Goal: Information Seeking & Learning: Learn about a topic

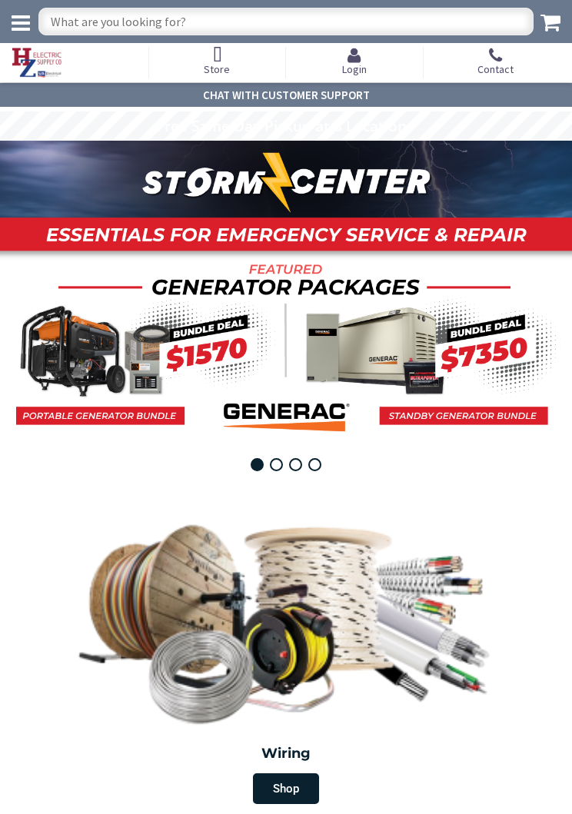
click at [17, 14] on icon at bounding box center [21, 23] width 18 height 22
click at [12, 17] on icon at bounding box center [21, 23] width 18 height 22
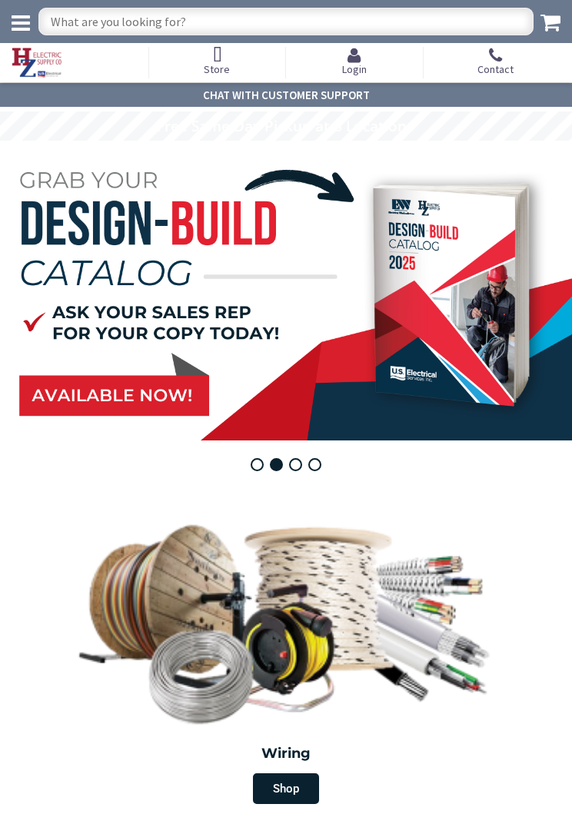
click at [222, 59] on icon at bounding box center [217, 55] width 26 height 17
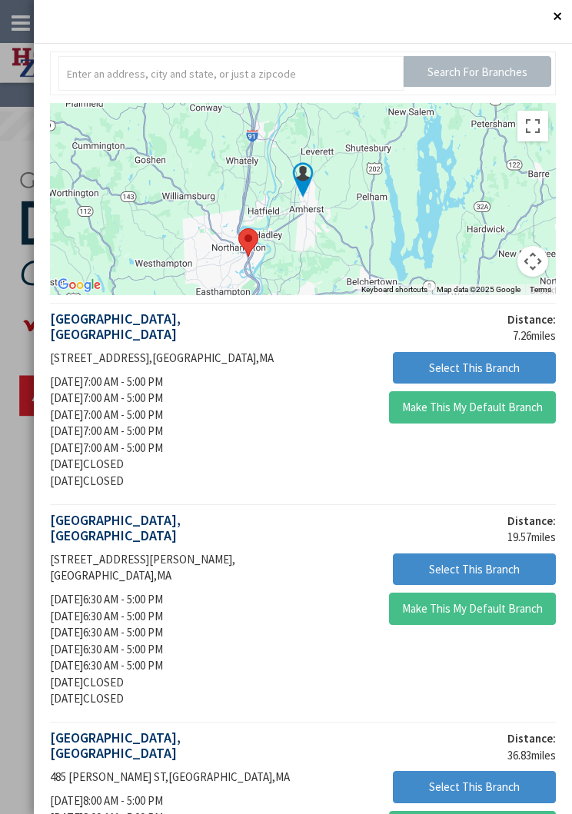
click at [557, 18] on button "Close" at bounding box center [556, 15] width 31 height 31
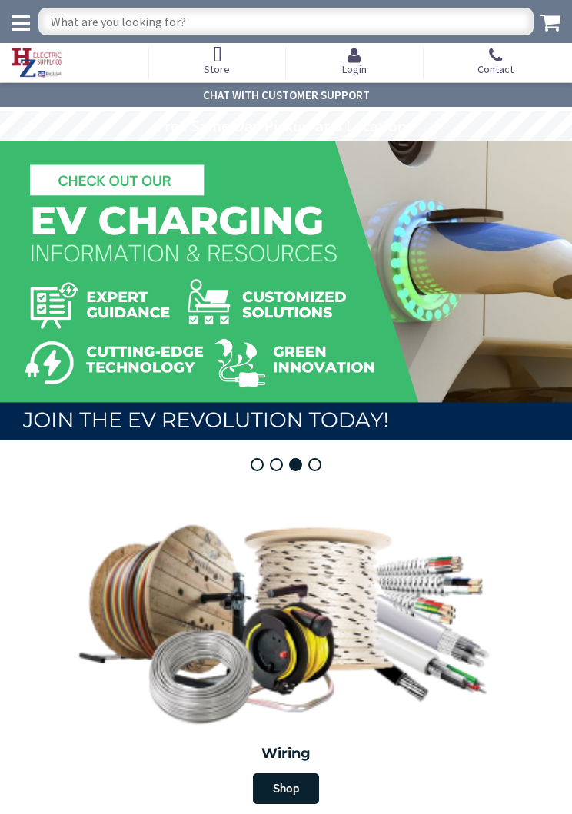
click at [320, 25] on input "text" at bounding box center [285, 22] width 495 height 28
type input "Control transformer"
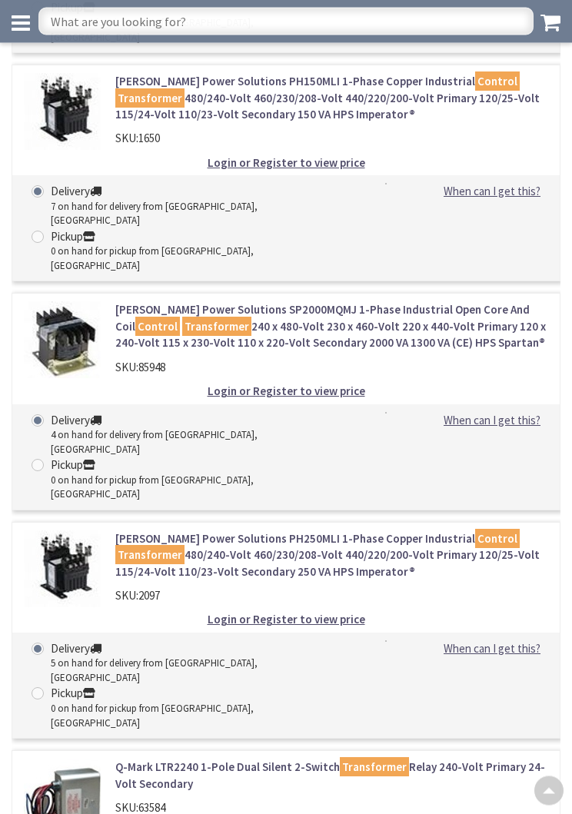
scroll to position [1784, 0]
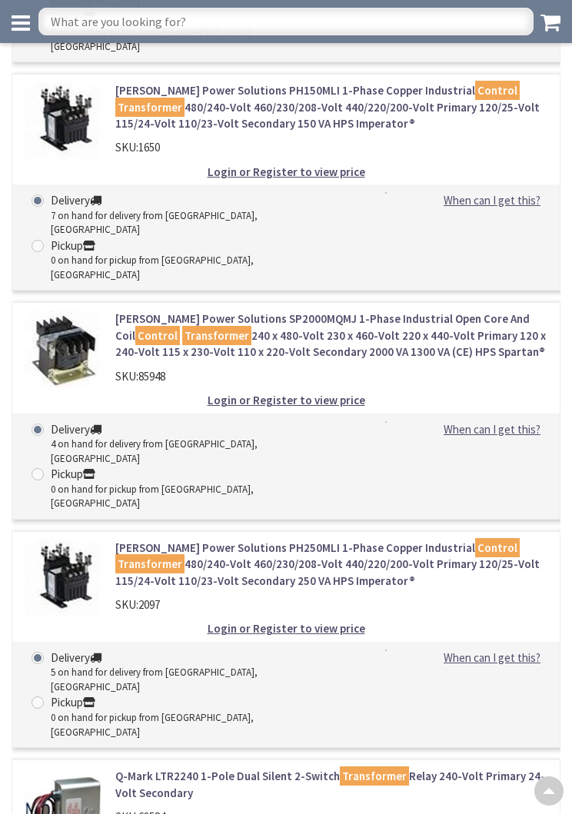
click at [387, 539] on link "Hammond Power Solutions PH250MLI 1-Phase Copper Industrial Control Transformer …" at bounding box center [331, 563] width 433 height 49
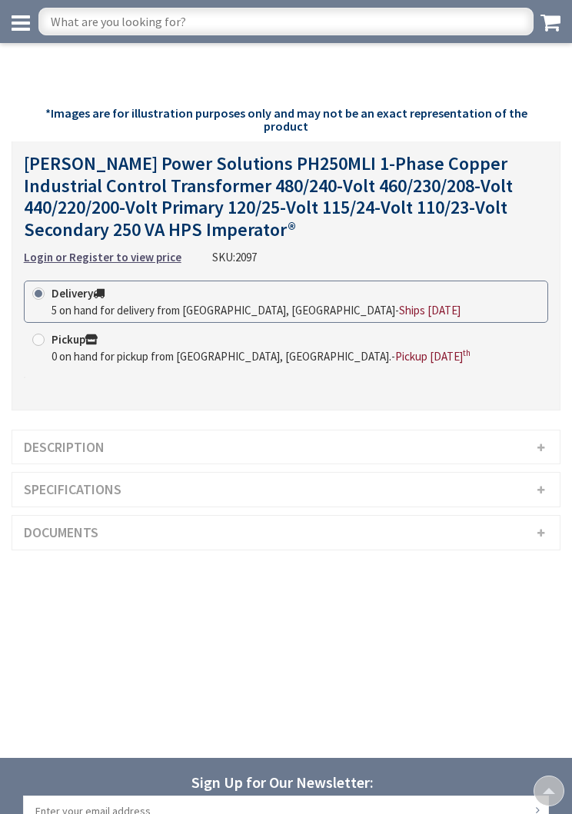
scroll to position [576, 0]
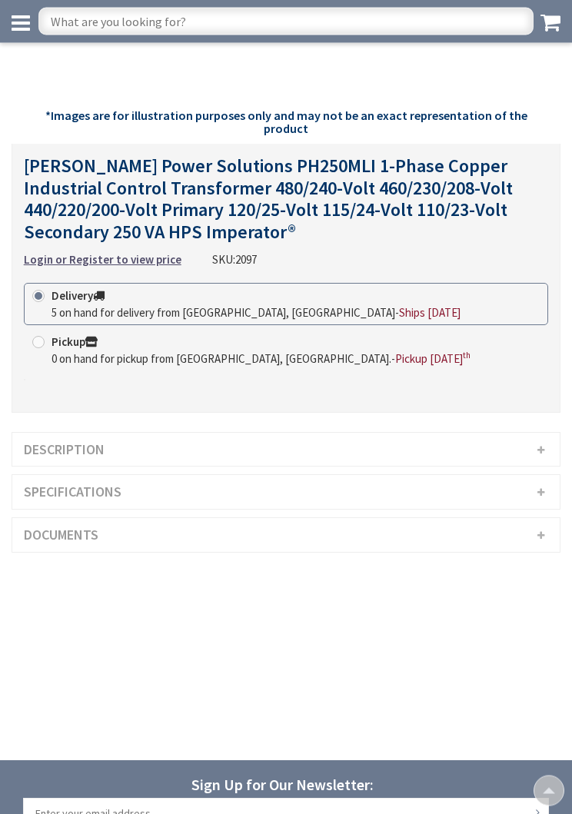
click at [81, 433] on h3 "Description" at bounding box center [285, 450] width 547 height 34
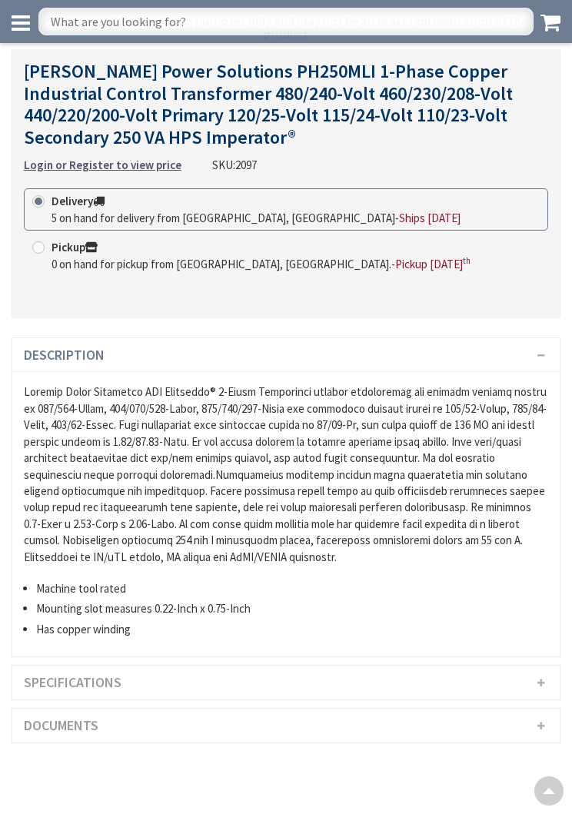
scroll to position [670, 0]
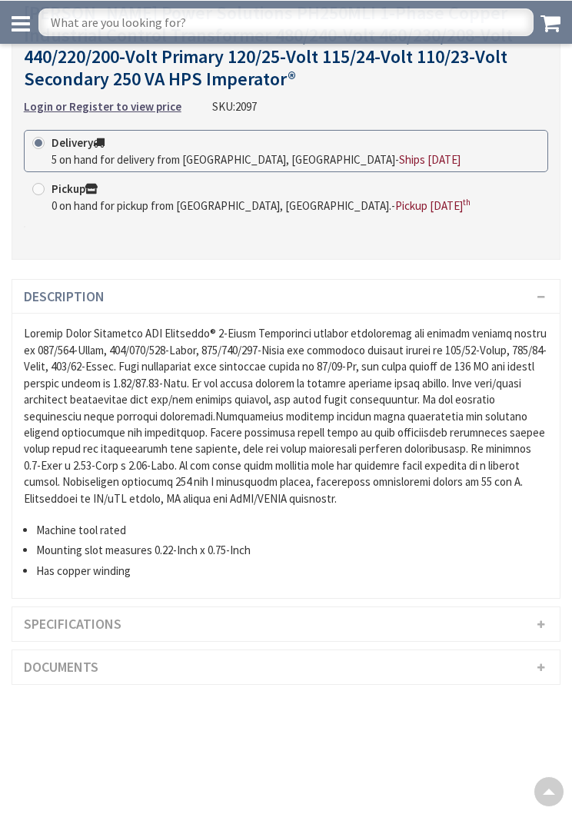
click at [70, 606] on h3 "Specifications" at bounding box center [285, 623] width 547 height 34
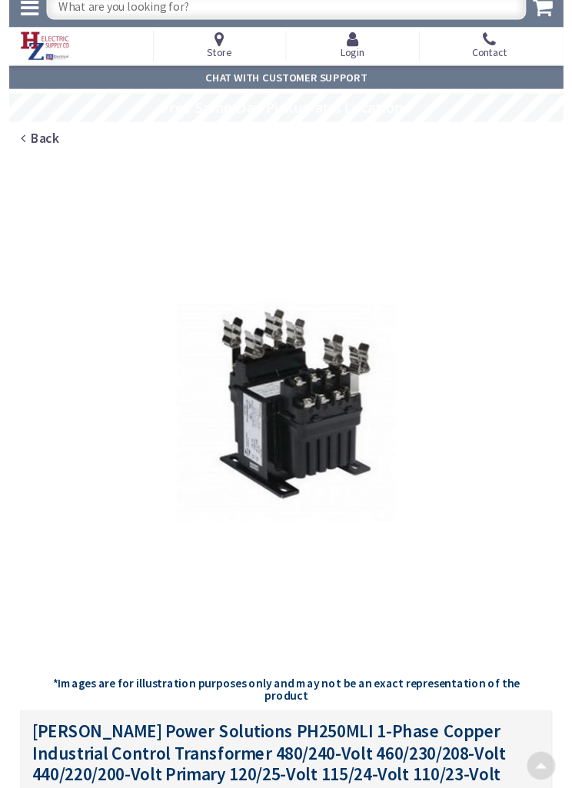
scroll to position [0, 0]
